Goal: Task Accomplishment & Management: Use online tool/utility

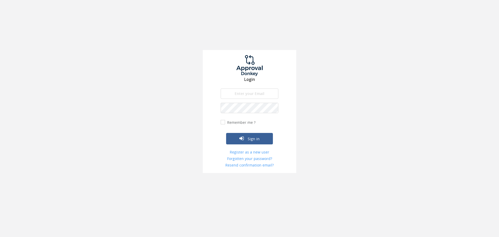
type input "[EMAIL_ADDRESS][DOMAIN_NAME]"
click at [226, 133] on button "Sign in" at bounding box center [249, 138] width 47 height 11
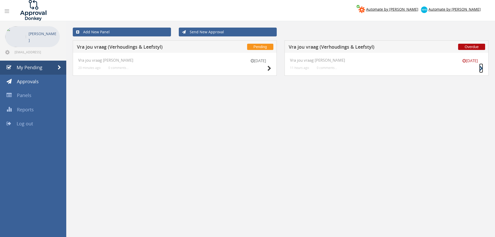
click at [481, 69] on icon at bounding box center [481, 68] width 4 height 5
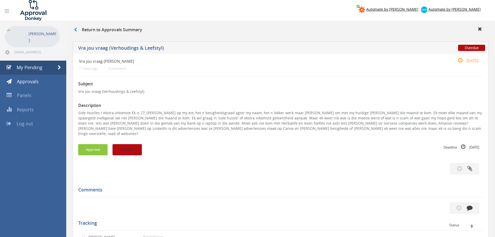
click at [120, 145] on button "Decline" at bounding box center [126, 149] width 29 height 11
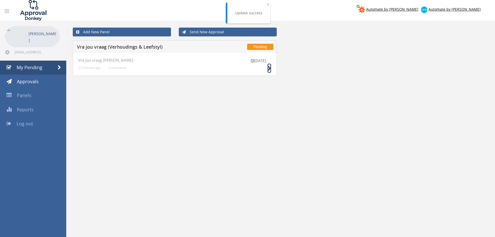
click at [268, 69] on icon at bounding box center [269, 68] width 4 height 5
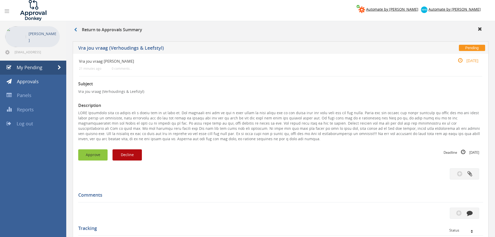
click at [90, 157] on button "Approve" at bounding box center [92, 154] width 29 height 11
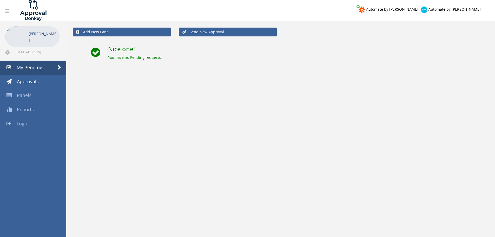
click at [18, 126] on span "Log out" at bounding box center [25, 123] width 16 height 6
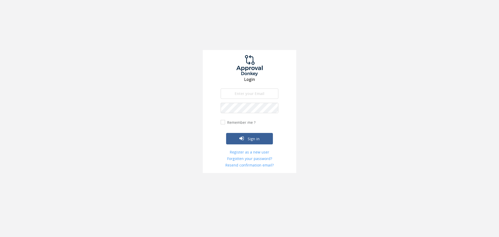
click at [245, 94] on input "email" at bounding box center [249, 93] width 58 height 10
type input "[EMAIL_ADDRESS][DOMAIN_NAME]"
click at [226, 133] on button "Sign in" at bounding box center [249, 138] width 47 height 11
